Goal: Complete application form: Complete application form

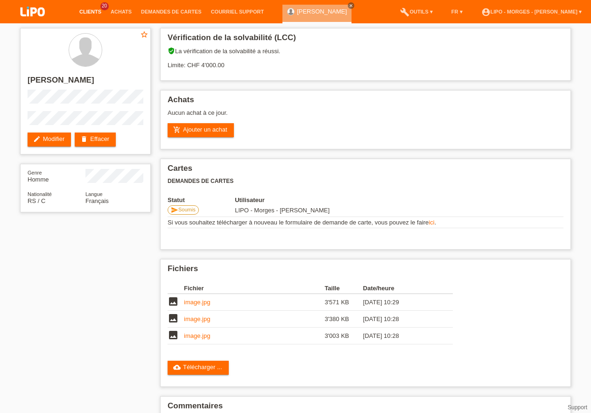
click at [93, 13] on link "Clients" at bounding box center [90, 12] width 31 height 6
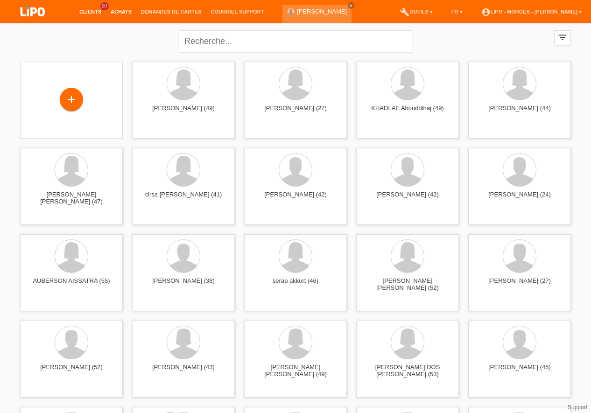
click at [126, 11] on link "Achats" at bounding box center [121, 12] width 30 height 6
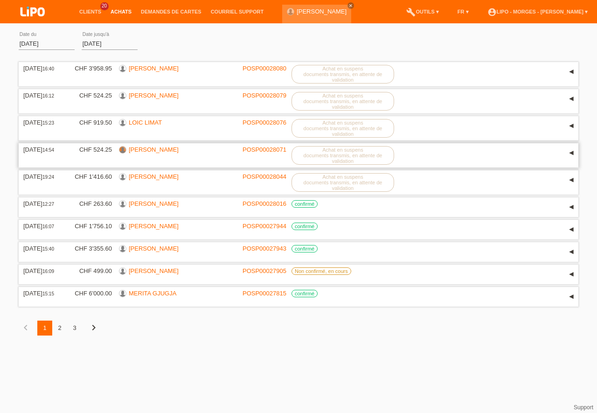
click at [124, 148] on div at bounding box center [122, 149] width 7 height 7
click at [349, 156] on label "Achat en suspens documents transmis, en attente de validation" at bounding box center [343, 155] width 103 height 19
click at [570, 152] on div "▾" at bounding box center [571, 153] width 14 height 14
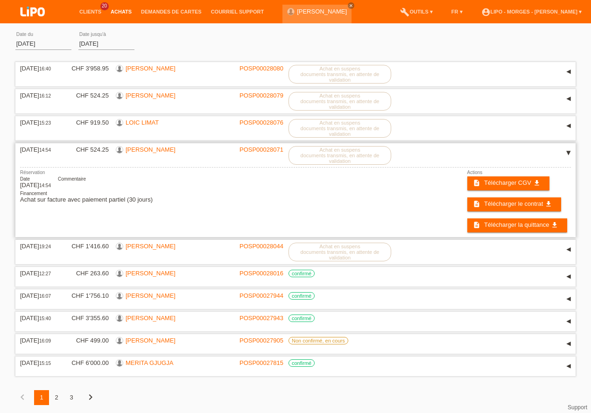
click at [395, 212] on div "Réservation Date 27.09.2025 14:54 Commentaire Financement Achat sur facture ave…" at bounding box center [295, 201] width 550 height 63
click at [319, 104] on label "Achat en suspens documents transmis, en attente de validation" at bounding box center [339, 101] width 103 height 19
click at [140, 97] on link "[PERSON_NAME]" at bounding box center [150, 95] width 50 height 7
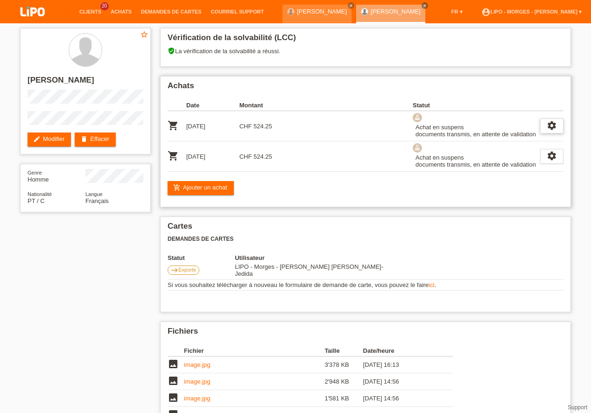
click at [550, 125] on icon "settings" at bounding box center [551, 125] width 10 height 10
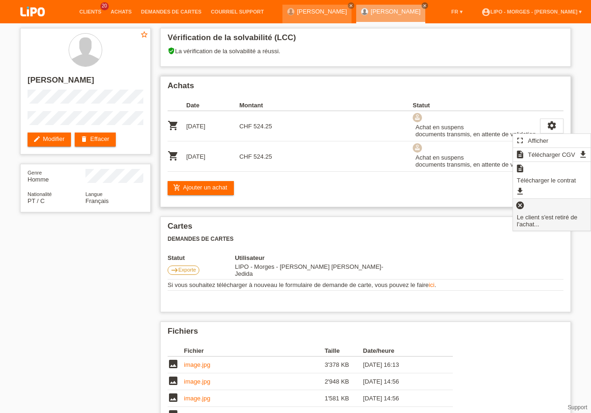
click at [520, 201] on icon "cancel" at bounding box center [519, 205] width 9 height 9
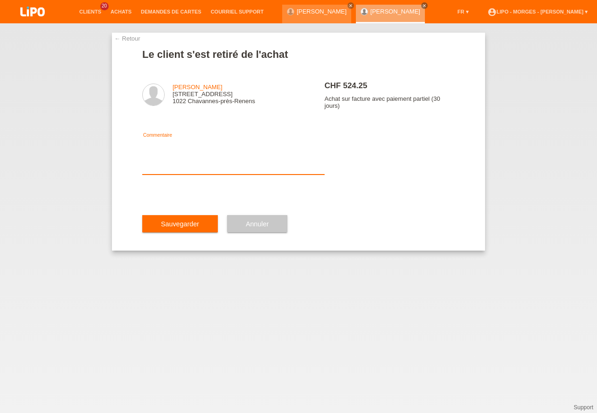
click at [186, 174] on textarea at bounding box center [233, 157] width 182 height 36
type textarea "ERREUR EN DOUBLE -"
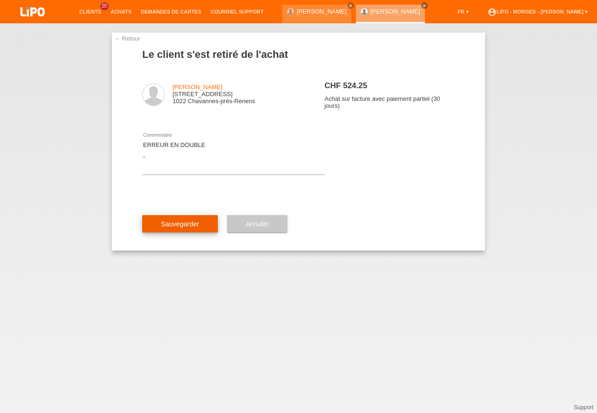
click at [181, 228] on span "Sauvegarder" at bounding box center [180, 223] width 38 height 7
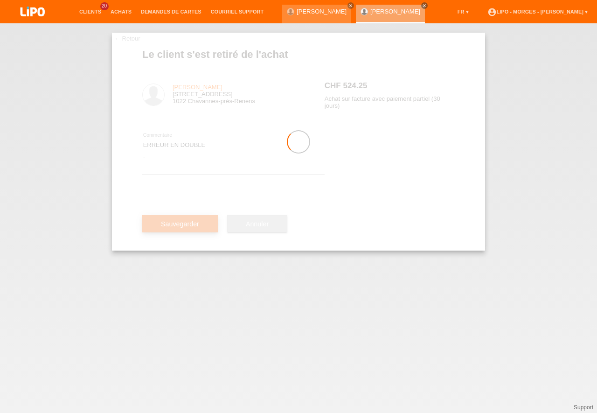
click at [181, 234] on div at bounding box center [298, 142] width 373 height 218
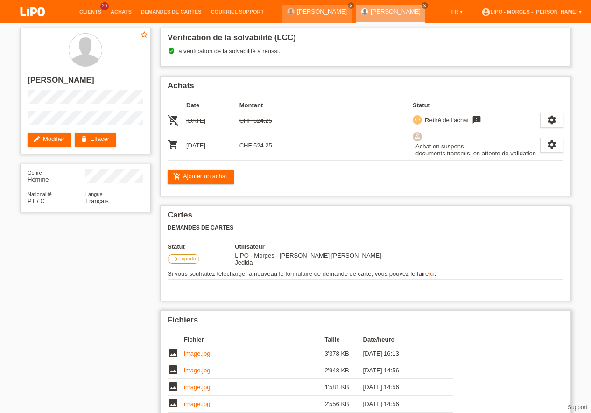
scroll to position [27, 0]
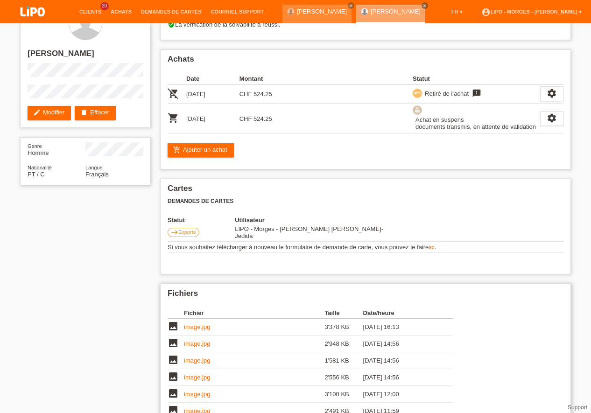
click at [206, 407] on link "image.jpg" at bounding box center [197, 410] width 26 height 7
click at [202, 393] on td "image.jpg" at bounding box center [254, 394] width 140 height 17
click at [204, 392] on link "image.jpg" at bounding box center [197, 393] width 26 height 7
click at [190, 374] on link "image.jpg" at bounding box center [197, 377] width 26 height 7
click at [90, 12] on link "Clients" at bounding box center [90, 12] width 31 height 6
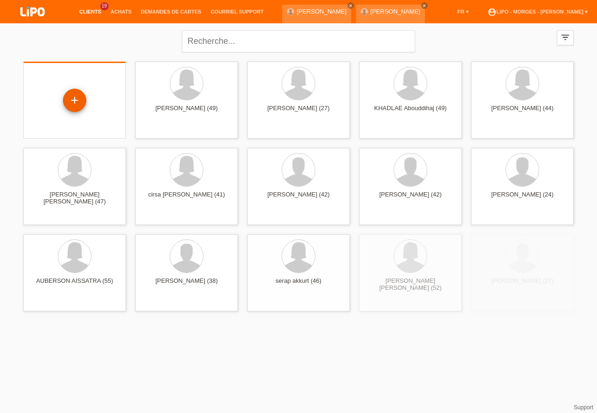
click at [78, 100] on div "+" at bounding box center [74, 100] width 23 height 23
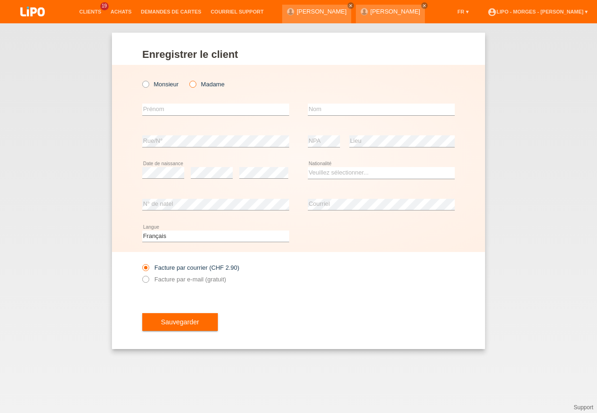
click at [188, 79] on icon at bounding box center [188, 79] width 0 height 0
click at [193, 83] on input "Madame" at bounding box center [192, 84] width 6 height 6
radio input "true"
click at [157, 114] on input "text" at bounding box center [215, 110] width 147 height 12
type input "B"
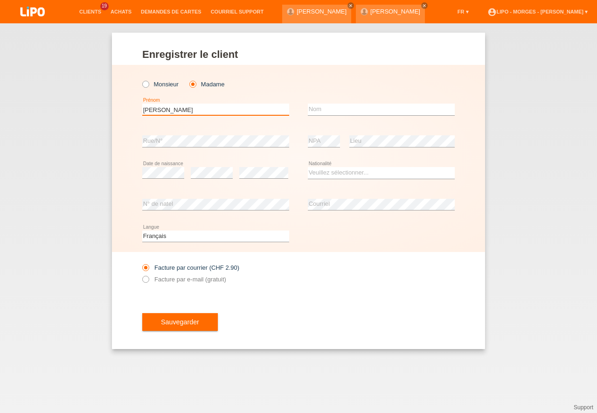
type input "[PERSON_NAME]"
click at [343, 112] on input "text" at bounding box center [381, 110] width 147 height 12
type input "BENSAID"
click at [340, 139] on div "error NPA error Lieu" at bounding box center [381, 141] width 147 height 32
click at [321, 176] on select "Veuillez sélectionner... Suisse Allemagne Autriche Liechtenstein ------------ A…" at bounding box center [381, 172] width 147 height 11
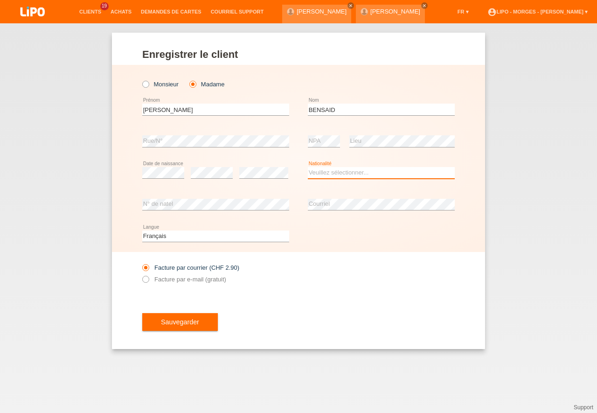
select select "CH"
click at [0, 0] on option "Suisse" at bounding box center [0, 0] width 0 height 0
click at [141, 274] on icon at bounding box center [141, 274] width 0 height 0
click at [148, 281] on input "Facture par e-mail (gratuit)" at bounding box center [145, 282] width 6 height 12
radio input "true"
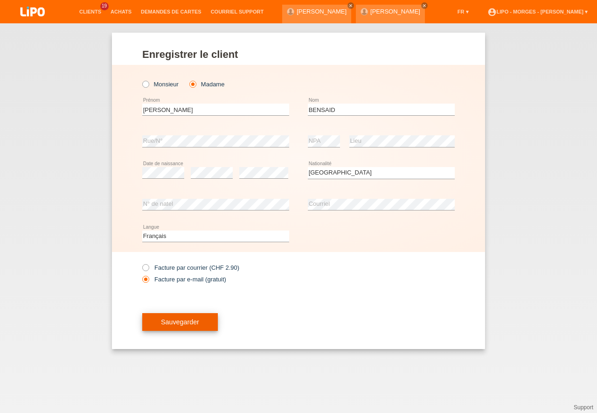
click at [194, 323] on span "Sauvegarder" at bounding box center [180, 321] width 38 height 7
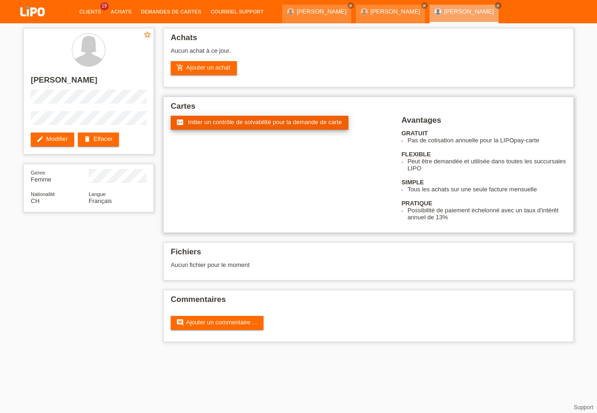
click at [257, 120] on span "Initier un contrôle de solvabilité pour la demande de carte" at bounding box center [265, 121] width 154 height 7
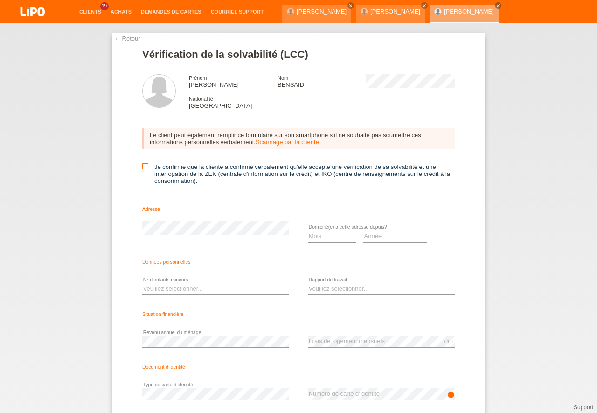
click at [142, 166] on icon at bounding box center [145, 166] width 6 height 6
click at [142, 166] on input "Je confirme que la cliente a confirmé verbalement qu'elle accepte une vérificat…" at bounding box center [145, 166] width 6 height 6
checkbox input "true"
click at [334, 243] on div "Mois 01 02 03 04 05 06 07 08 09 10 11 12 error" at bounding box center [332, 237] width 49 height 32
click at [308, 230] on select "Mois 01 02 03 04 05 06 07 08 09 10" at bounding box center [332, 235] width 49 height 11
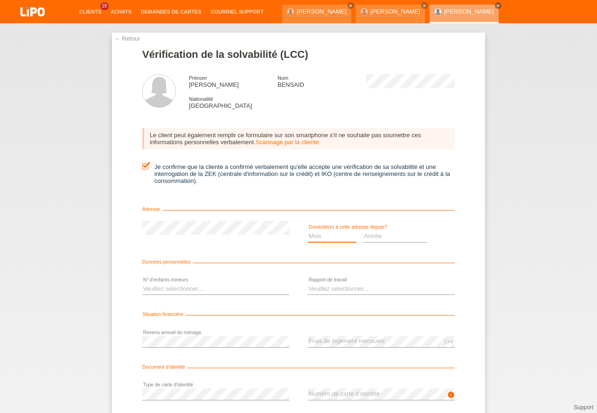
select select "06"
click at [0, 0] on option "06" at bounding box center [0, 0] width 0 height 0
click at [363, 230] on select "Année 2025 2024 2023 2022 2021 2020 2019 2018 2017 2016 2015 2014 2013 2012 201…" at bounding box center [395, 235] width 64 height 11
select select "2020"
click at [0, 0] on option "2020" at bounding box center [0, 0] width 0 height 0
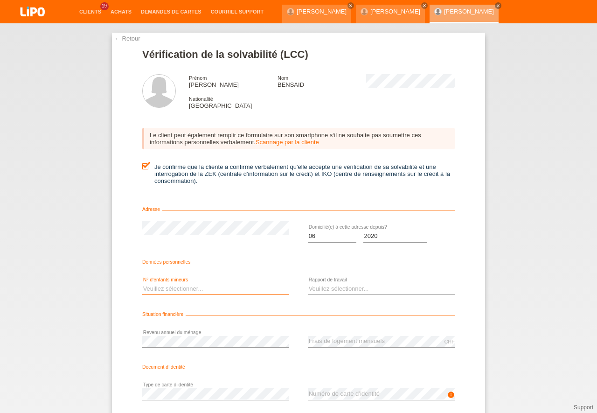
click at [142, 283] on select "Veuillez sélectionner... 0 1 2 3 4 5 6 7 8 9" at bounding box center [215, 288] width 147 height 11
click at [0, 0] on option "1" at bounding box center [0, 0] width 0 height 0
click at [142, 283] on select "Veuillez sélectionner... 0 1 2 3 4 5 6 7 8 9" at bounding box center [215, 288] width 147 height 11
select select "2"
click at [0, 0] on option "2" at bounding box center [0, 0] width 0 height 0
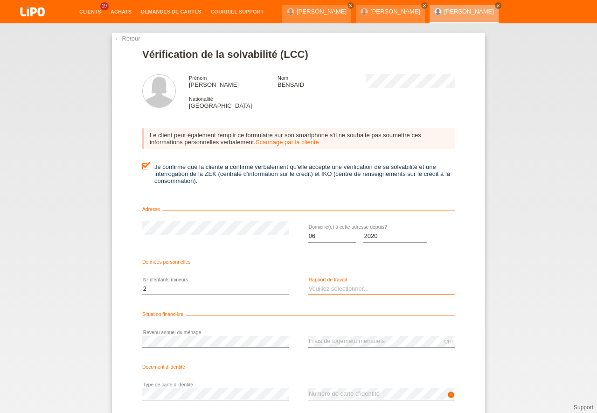
click at [308, 283] on select "Veuillez sélectionner... A durée indéterminée A durée déterminée Apprenti/étudi…" at bounding box center [381, 288] width 147 height 11
select select "UNLIMITED"
click at [0, 0] on option "A durée indéterminée" at bounding box center [0, 0] width 0 height 0
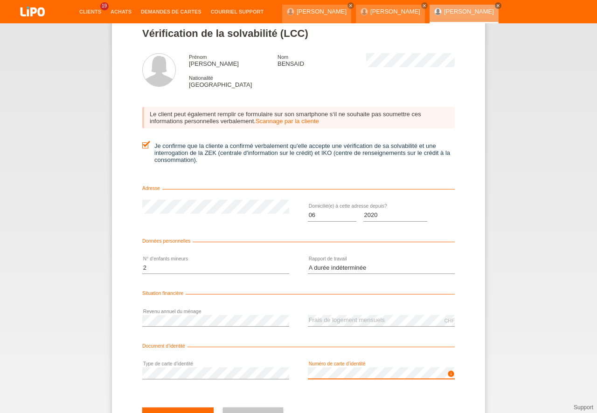
scroll to position [42, 0]
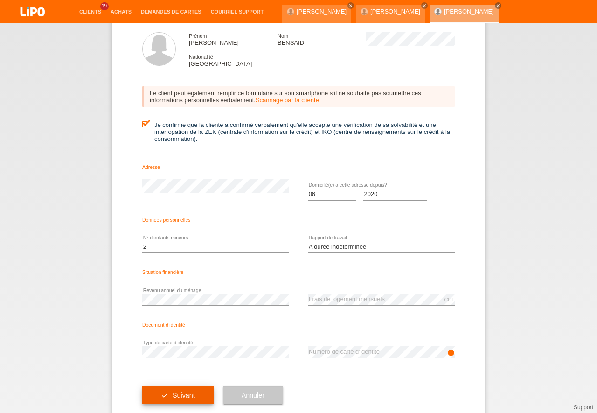
click at [184, 394] on span "Suivant" at bounding box center [184, 394] width 22 height 7
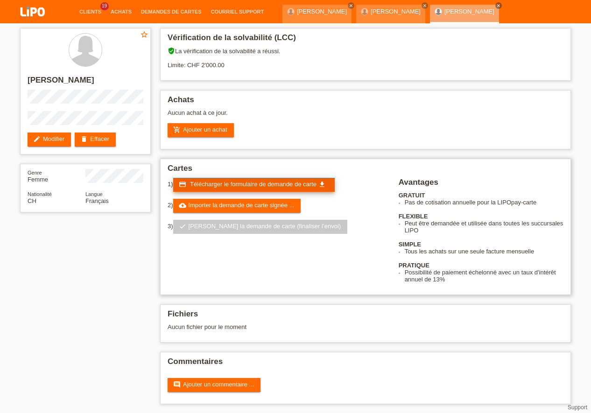
click at [240, 184] on span "Télécharger le formulaire de demande de carte" at bounding box center [253, 184] width 126 height 7
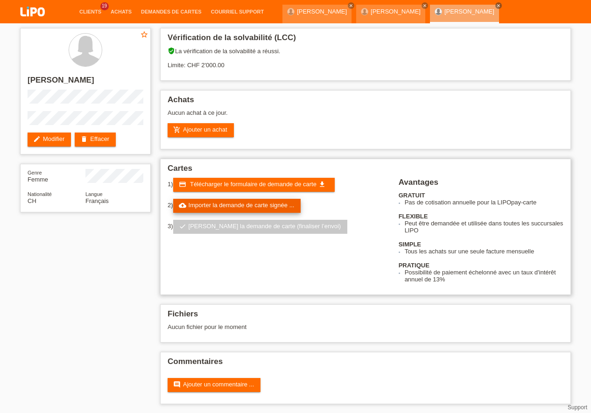
click at [218, 209] on link "cloud_upload Importer la demande de carte signée ..." at bounding box center [237, 206] width 128 height 14
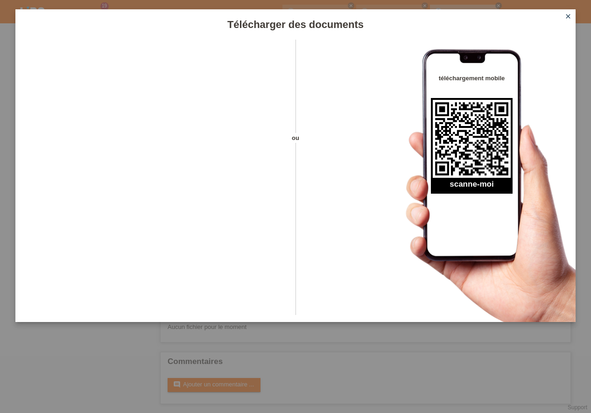
click at [567, 17] on icon "close" at bounding box center [567, 16] width 7 height 7
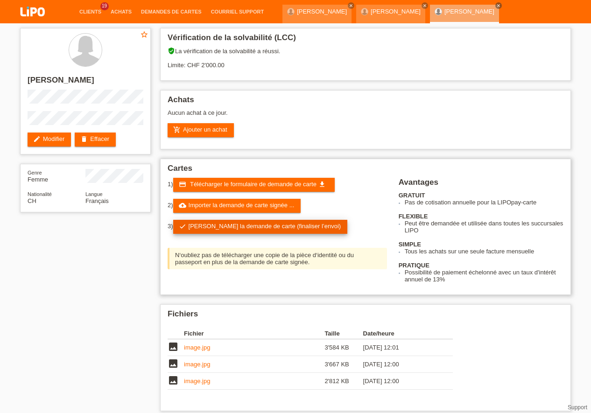
click at [261, 222] on link "check Soumettre la demande de carte (finaliser l’envoi)" at bounding box center [260, 227] width 174 height 14
